Goal: Information Seeking & Learning: Check status

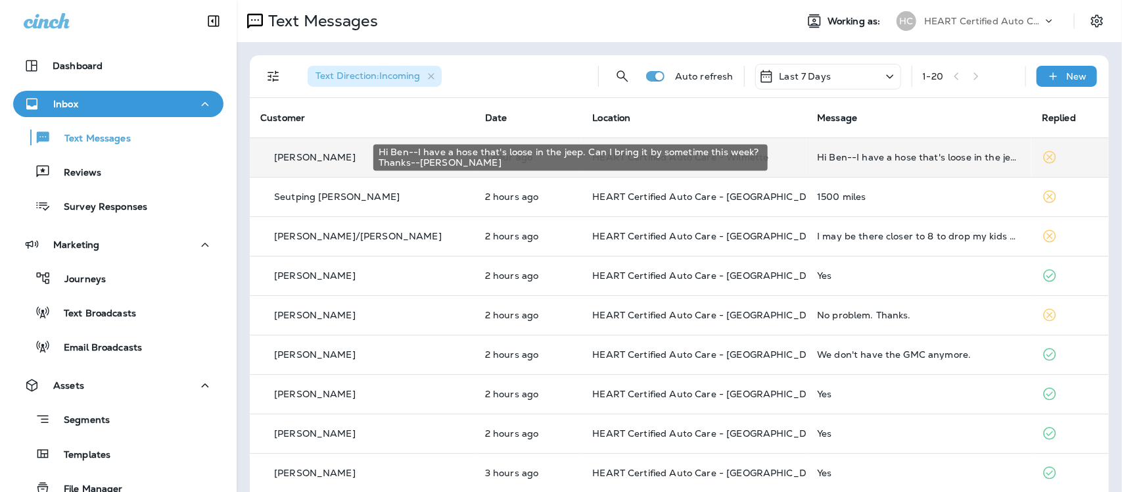
click at [897, 158] on div "Hi Ben--I have a hose that's loose in the jeep. Can I bring it by sometime this…" at bounding box center [919, 157] width 204 height 11
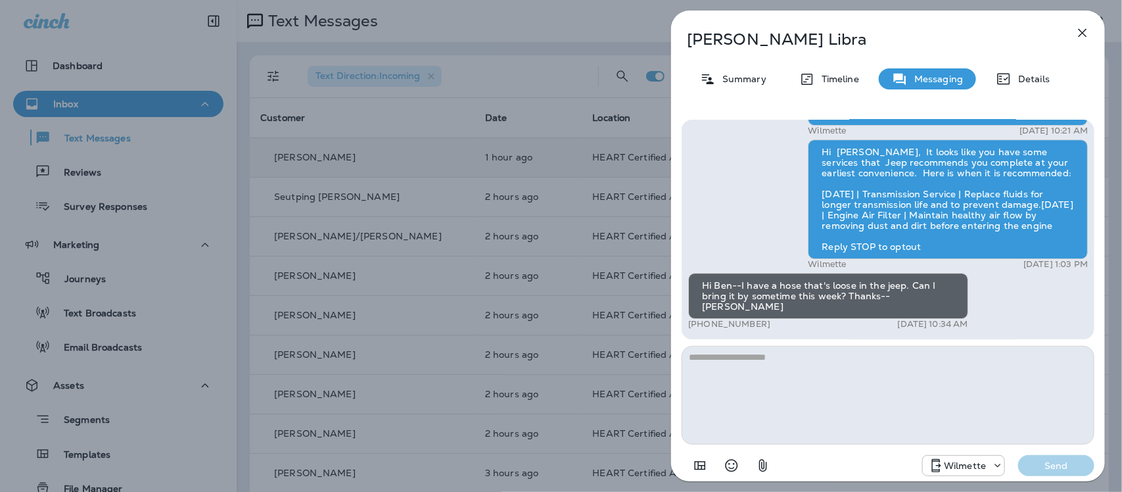
click at [1084, 30] on icon "button" at bounding box center [1083, 33] width 16 height 16
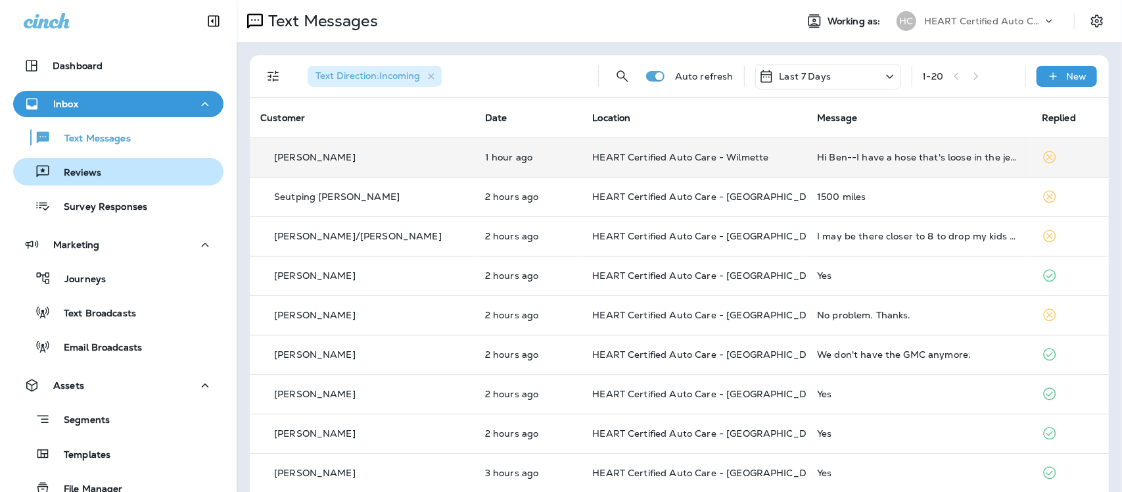
click at [67, 168] on p "Reviews" at bounding box center [76, 173] width 51 height 12
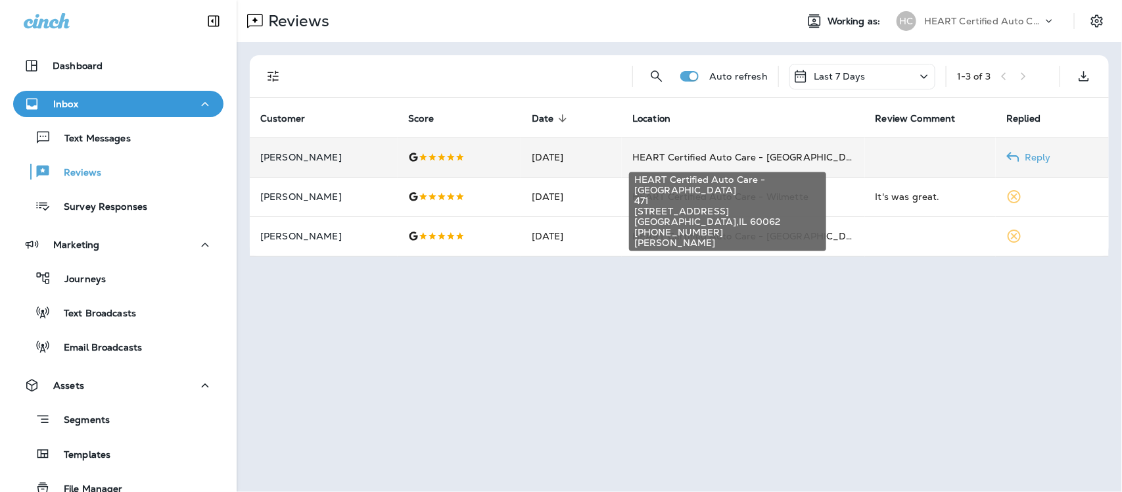
click at [705, 152] on span "HEART Certified Auto Care - [GEOGRAPHIC_DATA]" at bounding box center [750, 157] width 236 height 12
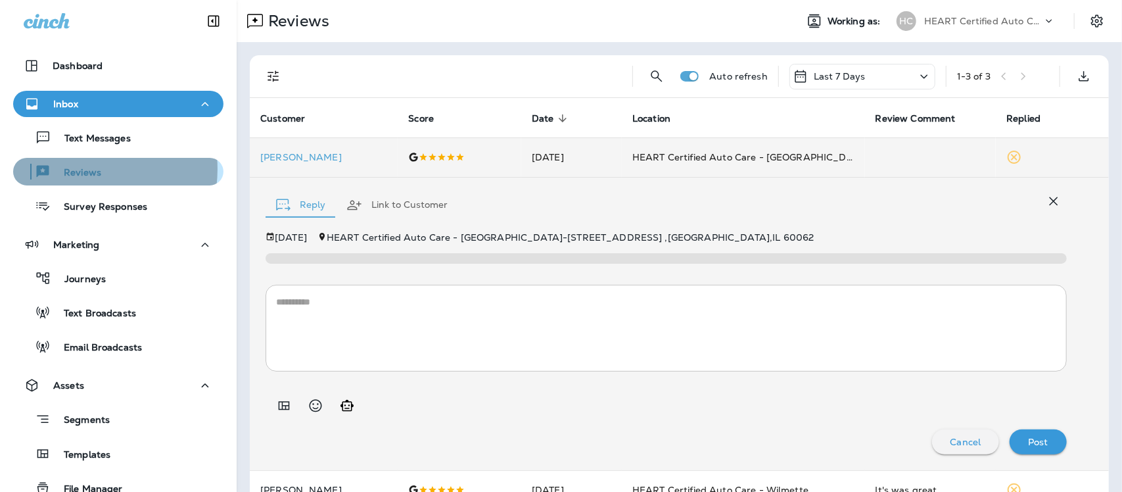
click at [79, 169] on p "Reviews" at bounding box center [76, 173] width 51 height 12
click at [74, 171] on p "Reviews" at bounding box center [76, 173] width 51 height 12
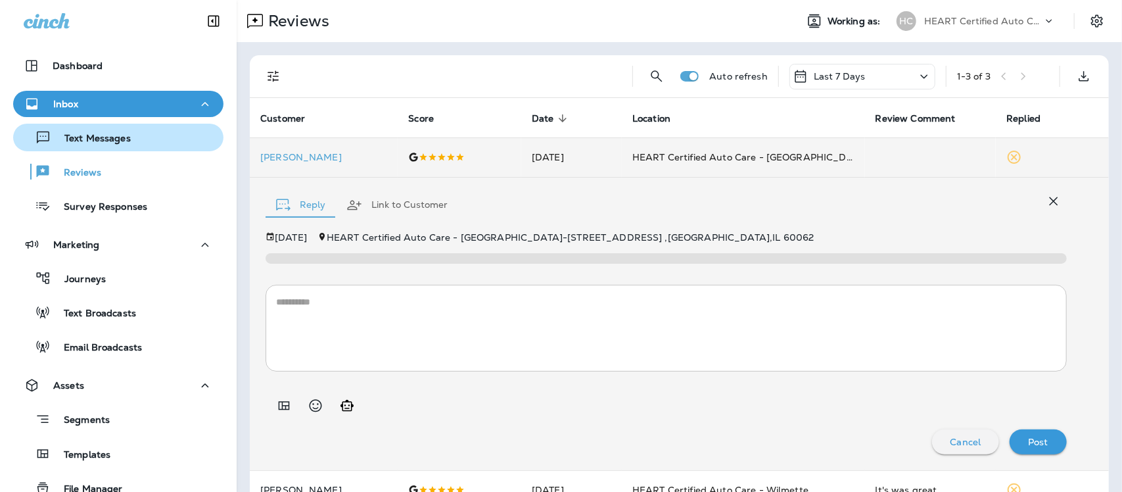
click at [81, 133] on p "Text Messages" at bounding box center [91, 139] width 80 height 12
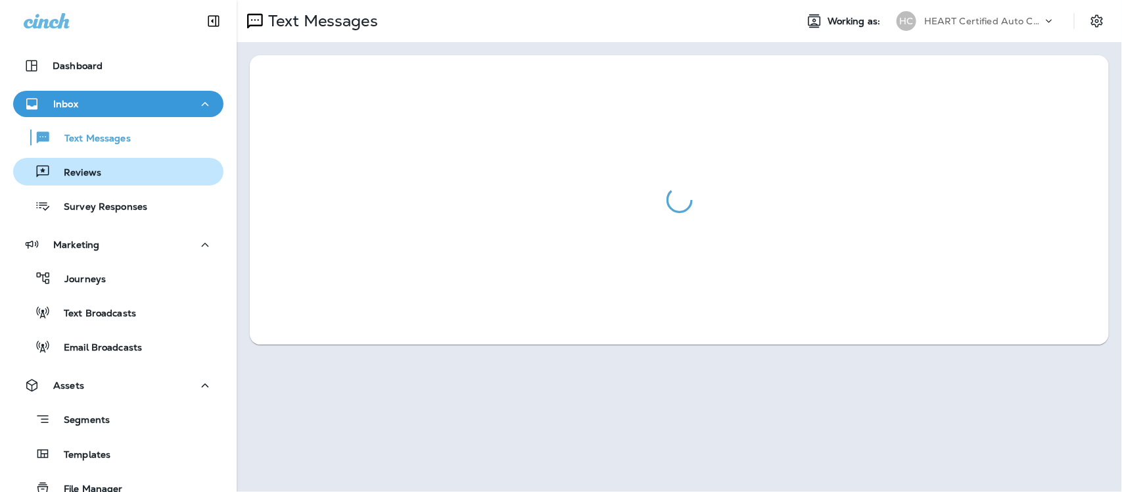
click at [76, 173] on p "Reviews" at bounding box center [76, 173] width 51 height 12
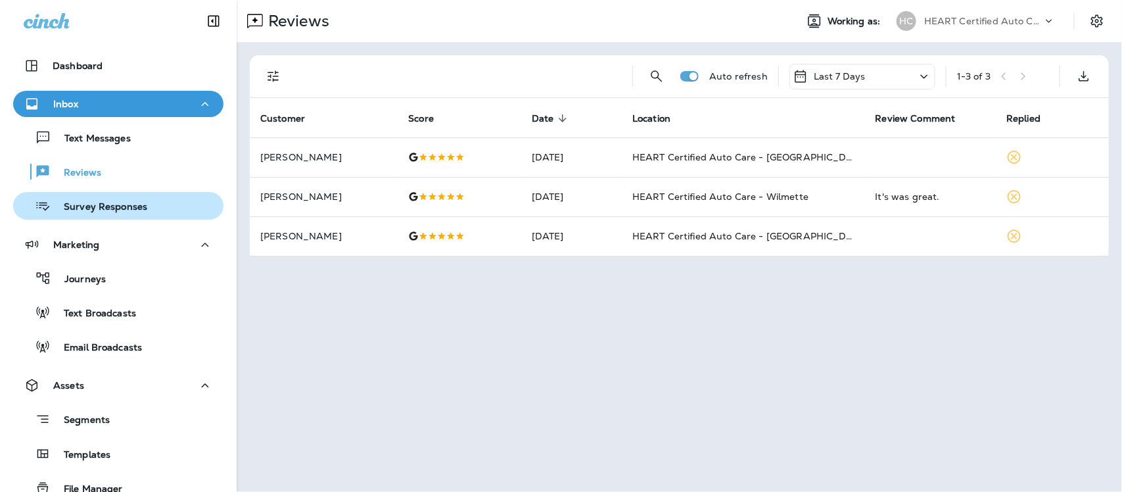
click at [126, 204] on p "Survey Responses" at bounding box center [99, 207] width 97 height 12
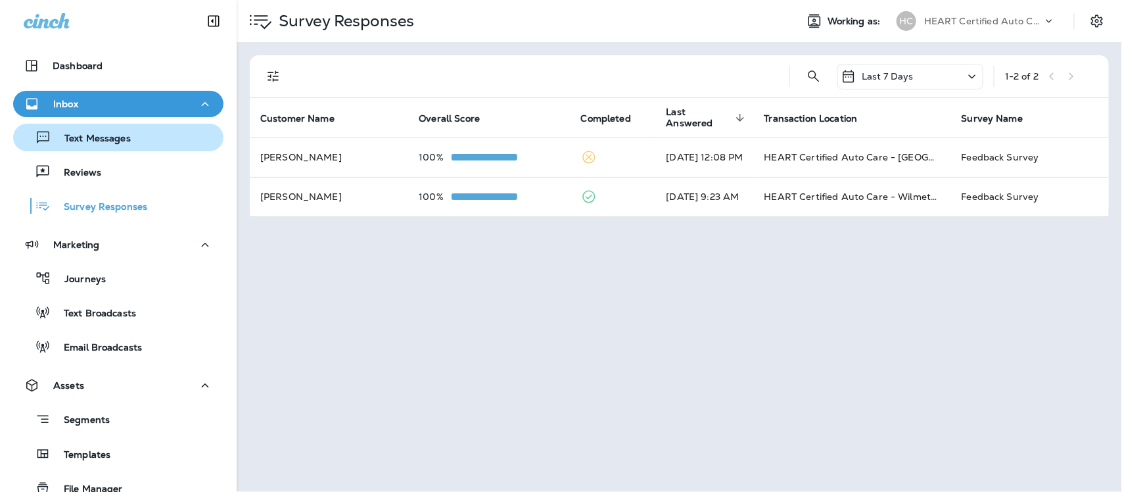
click at [76, 135] on p "Text Messages" at bounding box center [91, 139] width 80 height 12
